Goal: Task Accomplishment & Management: Use online tool/utility

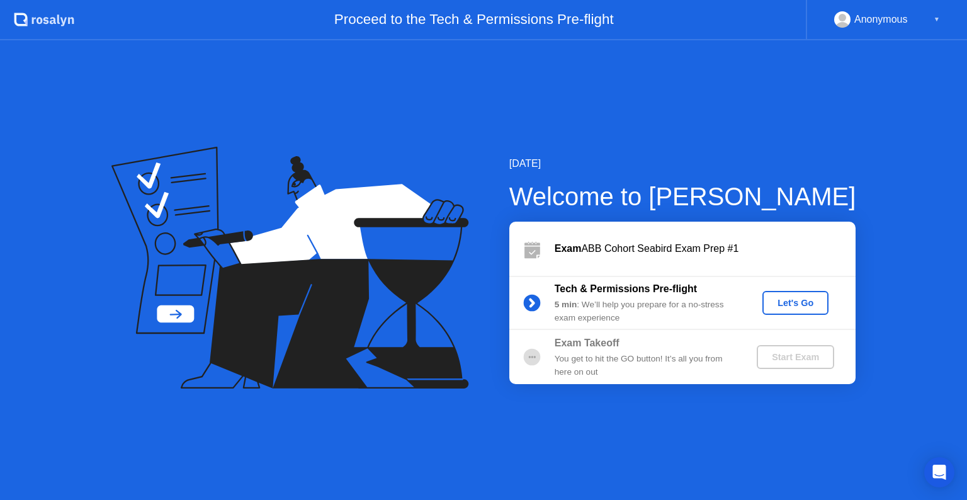
click at [808, 298] on div "Let's Go" at bounding box center [796, 303] width 56 height 10
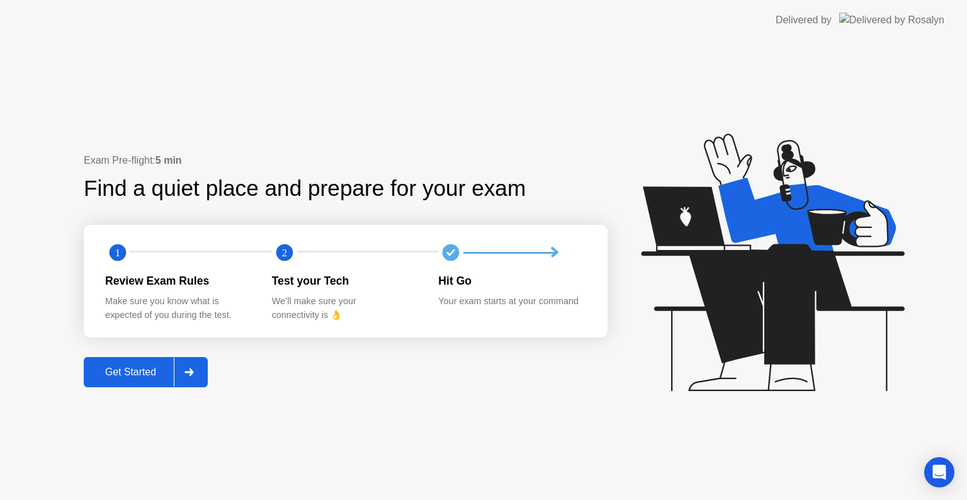
click at [156, 380] on button "Get Started" at bounding box center [146, 372] width 124 height 30
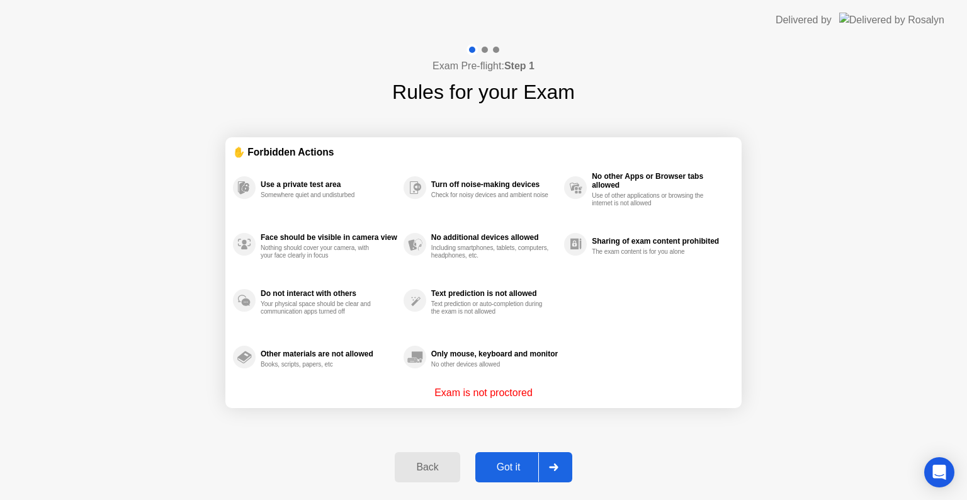
click at [521, 466] on div "Got it" at bounding box center [508, 467] width 59 height 11
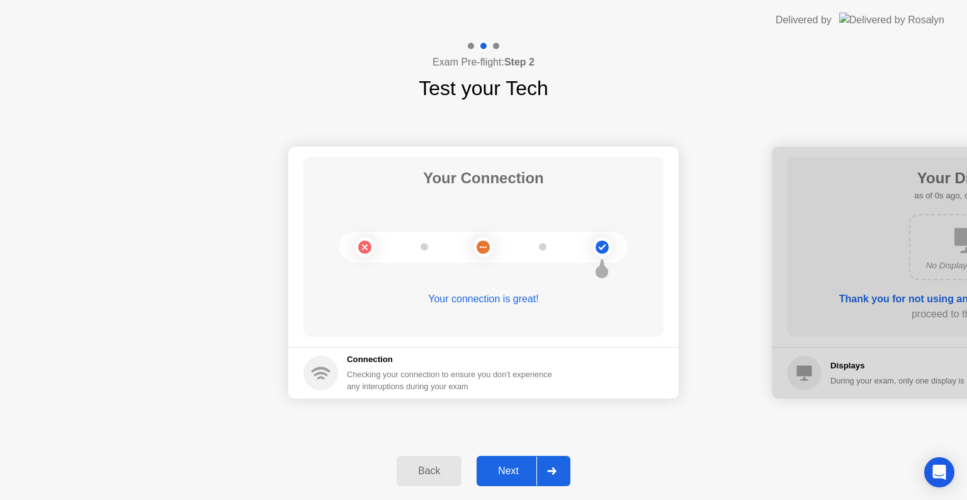
click at [521, 466] on div "Next" at bounding box center [508, 470] width 56 height 11
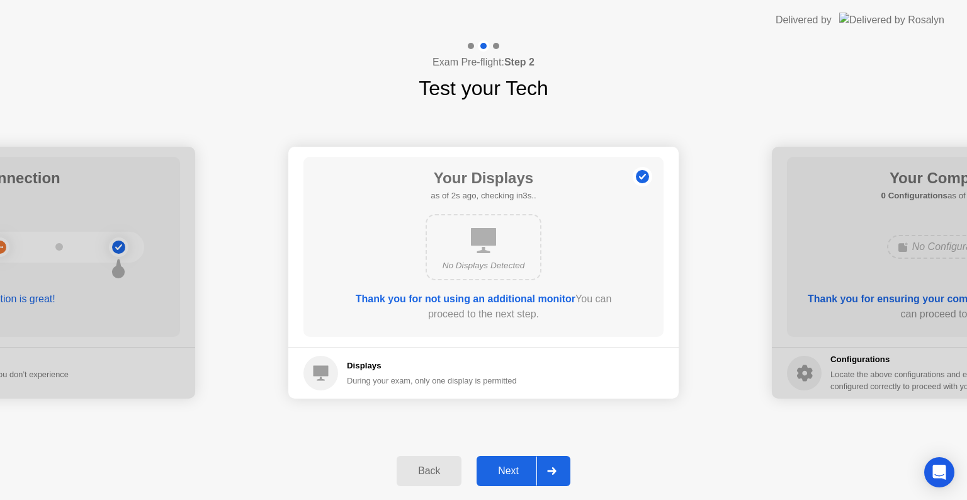
click at [521, 466] on div "Next" at bounding box center [508, 470] width 56 height 11
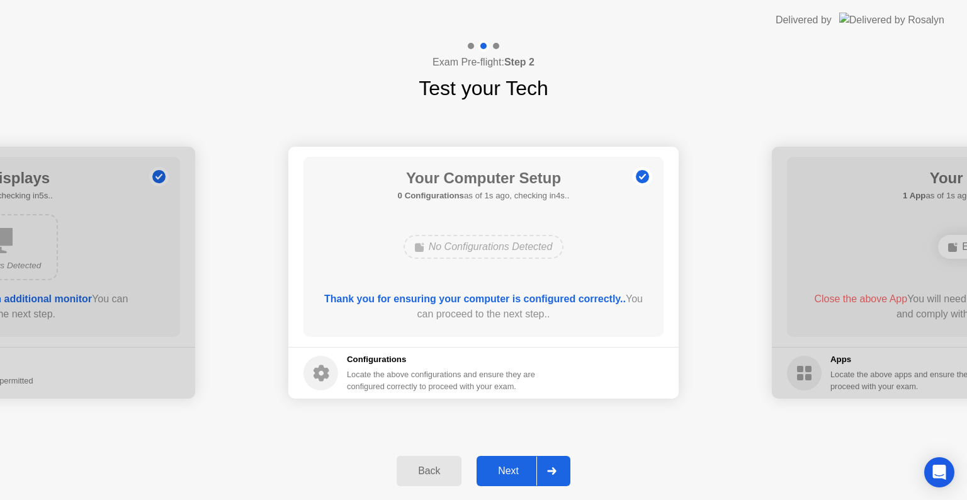
click at [521, 466] on div "Next" at bounding box center [508, 470] width 56 height 11
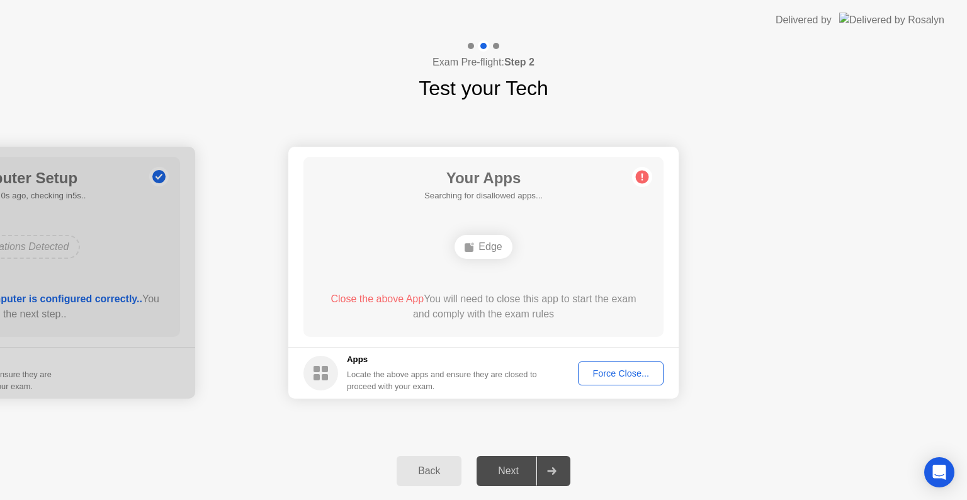
click at [633, 376] on div "Force Close..." at bounding box center [621, 373] width 77 height 10
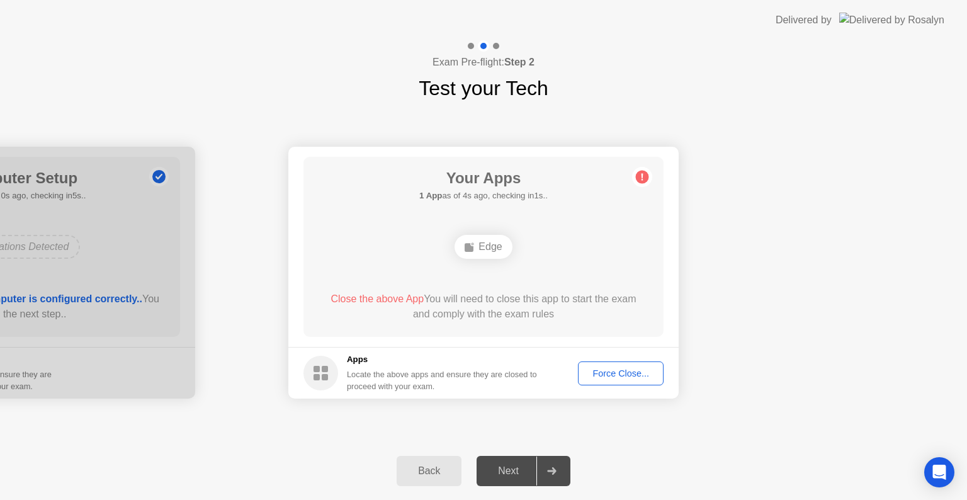
click at [620, 374] on div "Force Close..." at bounding box center [621, 373] width 77 height 10
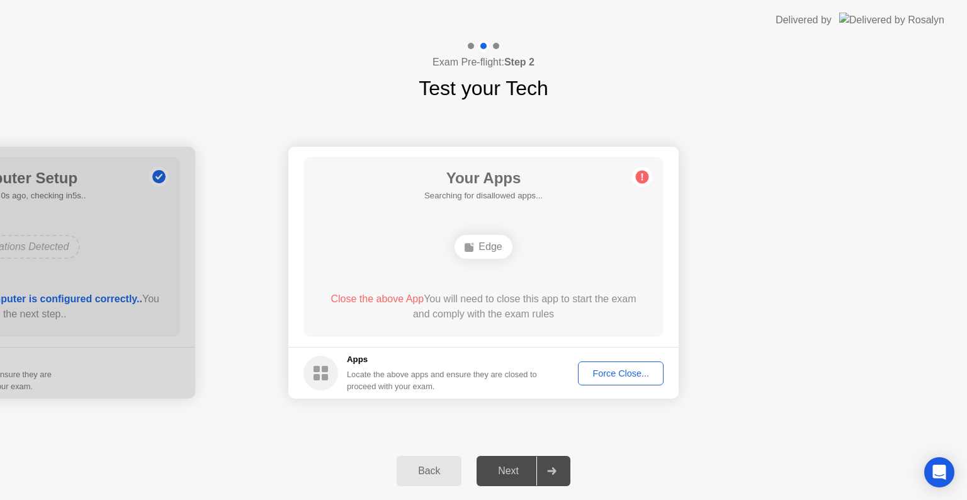
click at [636, 377] on div "Force Close..." at bounding box center [621, 373] width 77 height 10
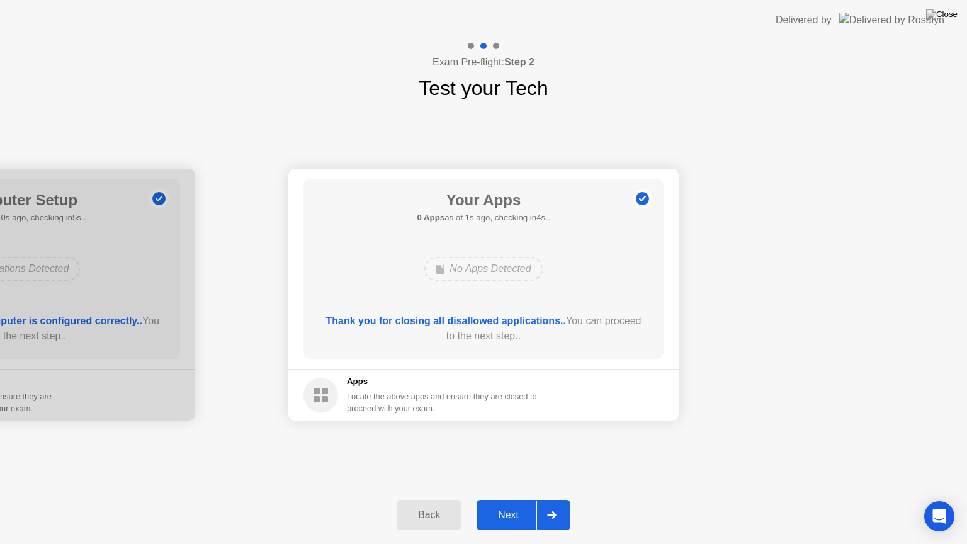
click at [501, 499] on div "Next" at bounding box center [508, 514] width 56 height 11
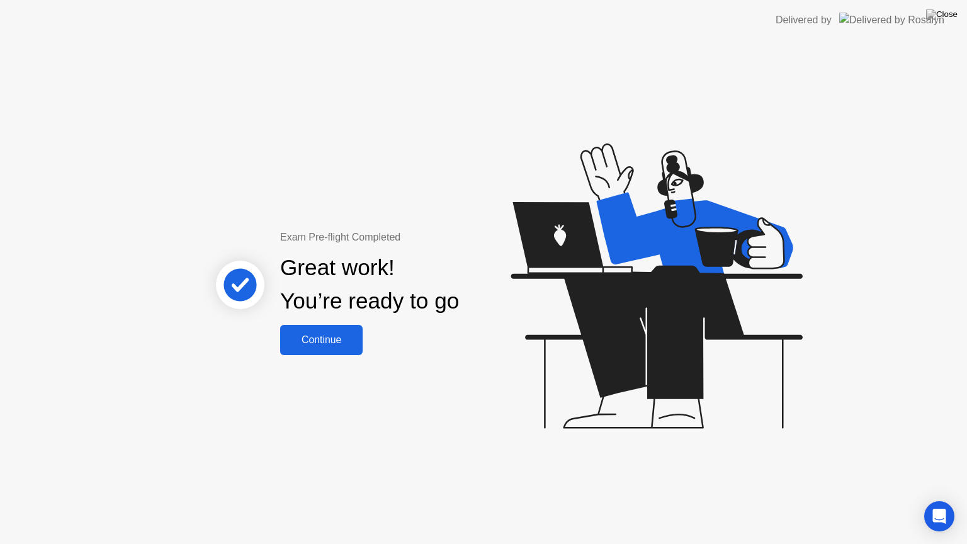
click at [335, 339] on div "Continue" at bounding box center [321, 339] width 75 height 11
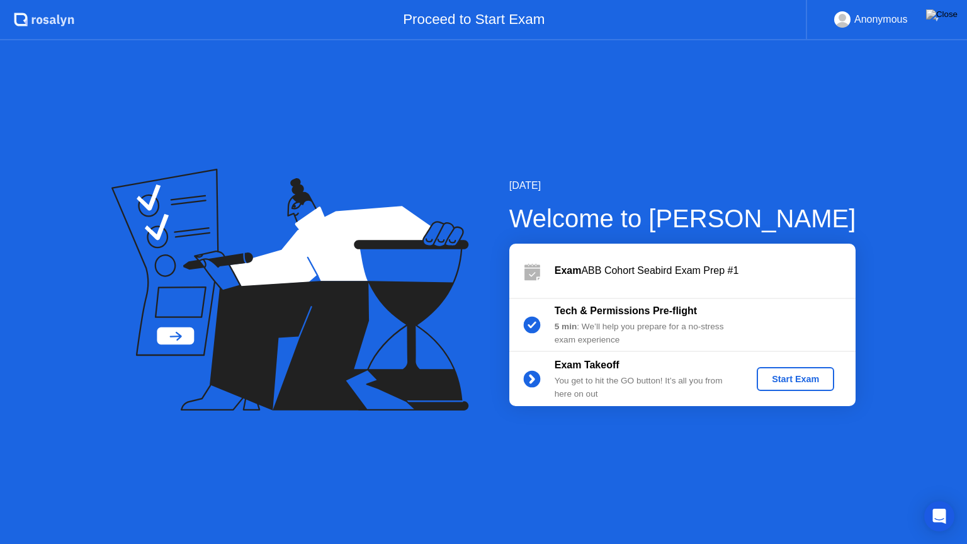
click at [803, 380] on div "Start Exam" at bounding box center [795, 379] width 67 height 10
